Goal: Transaction & Acquisition: Book appointment/travel/reservation

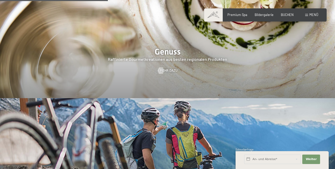
scroll to position [727, 0]
click at [171, 73] on span "Mehr dazu" at bounding box center [169, 70] width 18 height 5
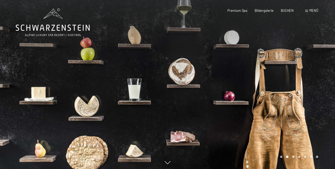
click at [268, 12] on span "Bildergalerie" at bounding box center [264, 10] width 19 height 4
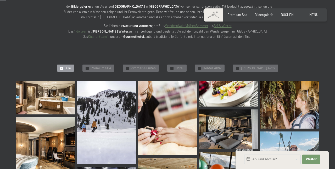
scroll to position [80, 0]
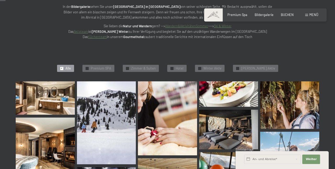
click at [109, 71] on div "✓ Premium SPA" at bounding box center [98, 68] width 32 height 7
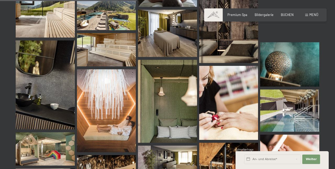
scroll to position [334, 0]
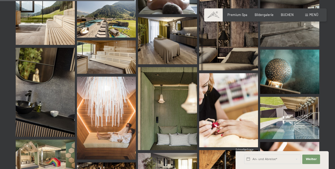
click at [309, 15] on div "Menü" at bounding box center [311, 15] width 13 height 5
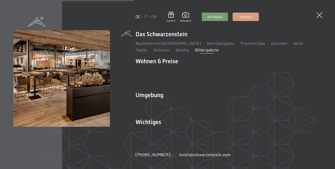
click at [250, 18] on span "Buchen" at bounding box center [246, 17] width 12 height 4
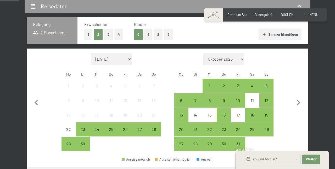
scroll to position [101, 0]
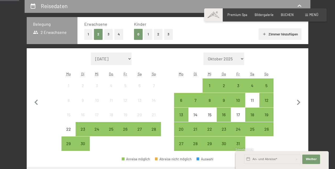
click at [300, 101] on icon "button" at bounding box center [298, 102] width 11 height 11
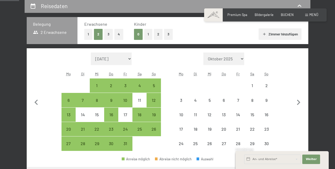
select select "2025-10-01"
select select "2025-11-01"
click at [301, 97] on icon "button" at bounding box center [298, 102] width 11 height 11
select select "2025-11-01"
select select "2025-12-01"
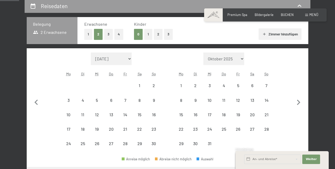
select select "2025-11-01"
select select "2025-12-01"
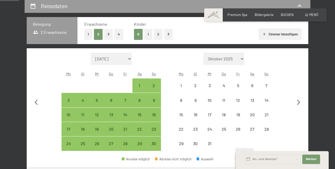
select select "2025-11-01"
select select "2025-12-01"
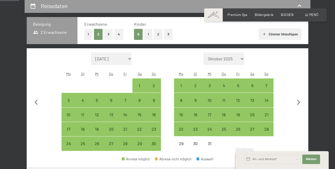
click at [269, 102] on div "14" at bounding box center [266, 104] width 13 height 13
select select "2025-11-01"
select select "2025-12-01"
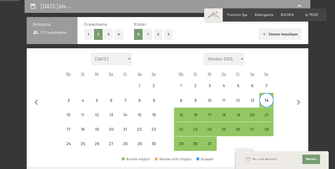
click at [226, 117] on div "18" at bounding box center [223, 118] width 13 height 13
select select "2025-11-01"
select select "2025-12-01"
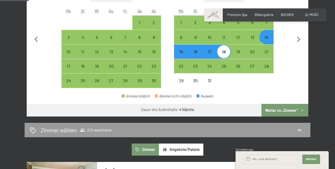
click at [293, 110] on button "Weiter zu „Zimmer“" at bounding box center [285, 110] width 47 height 13
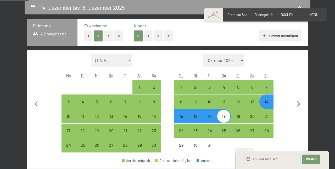
select select "2025-11-01"
select select "2025-12-01"
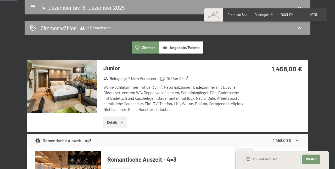
click at [75, 92] on img at bounding box center [62, 86] width 70 height 53
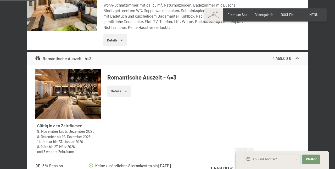
scroll to position [181, 0]
click at [121, 91] on button "Details" at bounding box center [119, 92] width 24 height 12
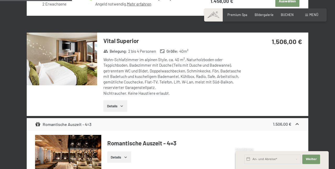
scroll to position [390, 0]
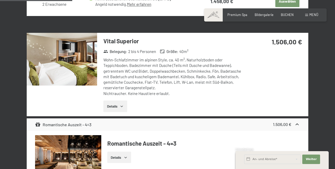
click at [94, 64] on img at bounding box center [62, 59] width 70 height 53
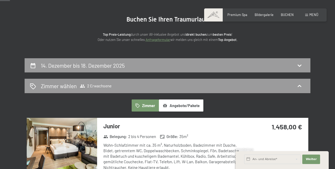
scroll to position [0, 0]
